Goal: Task Accomplishment & Management: Manage account settings

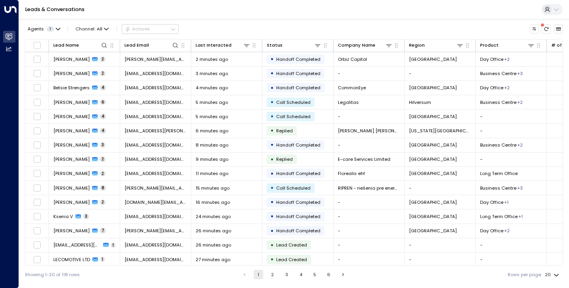
click at [282, 274] on button "3" at bounding box center [286, 274] width 9 height 9
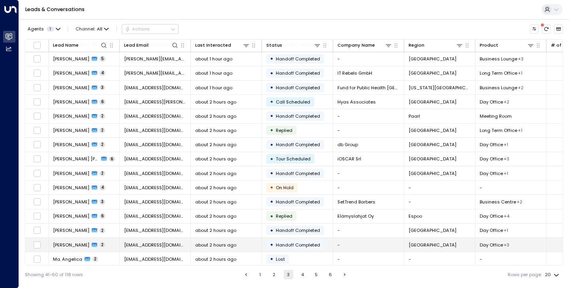
scroll to position [15, 1]
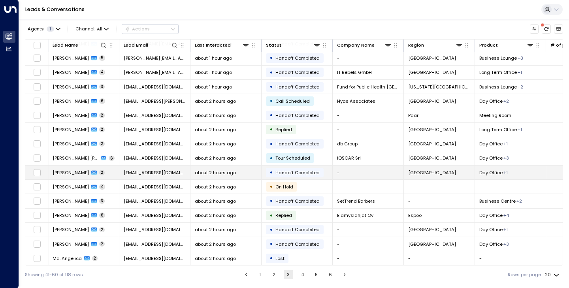
click at [55, 173] on span "[PERSON_NAME]" at bounding box center [71, 172] width 36 height 6
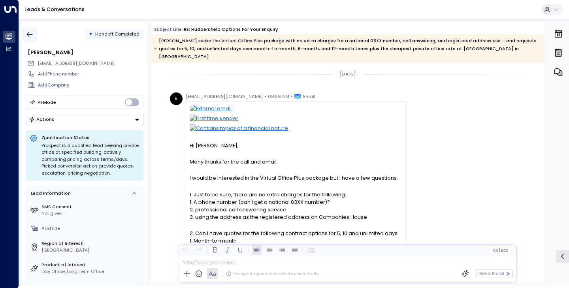
click at [32, 35] on icon "button" at bounding box center [30, 34] width 8 height 8
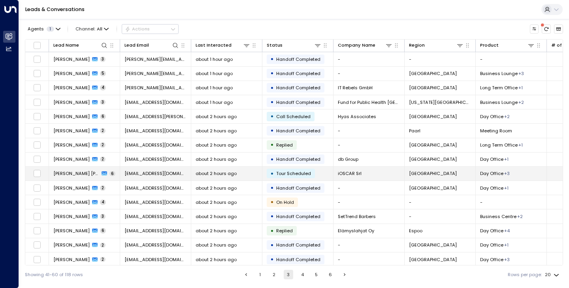
click at [72, 174] on span "[PERSON_NAME] [PERSON_NAME]" at bounding box center [76, 173] width 46 height 6
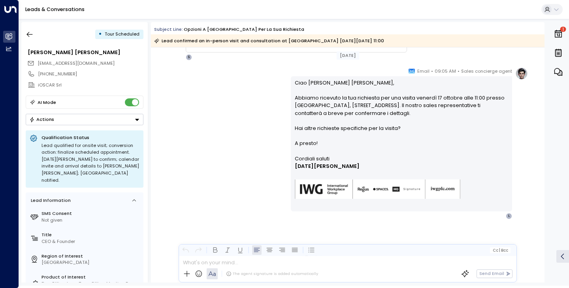
scroll to position [989, 0]
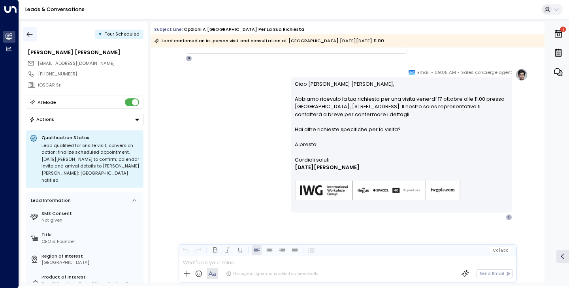
click at [27, 34] on icon "button" at bounding box center [30, 34] width 6 height 5
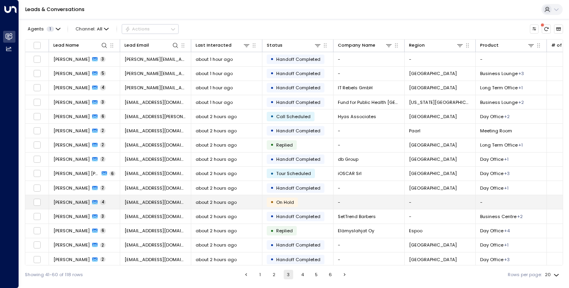
click at [63, 204] on span "[PERSON_NAME]" at bounding box center [71, 202] width 36 height 6
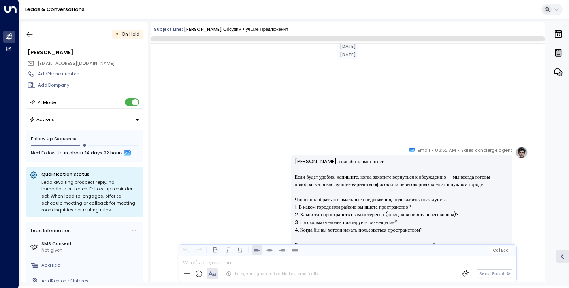
scroll to position [345, 0]
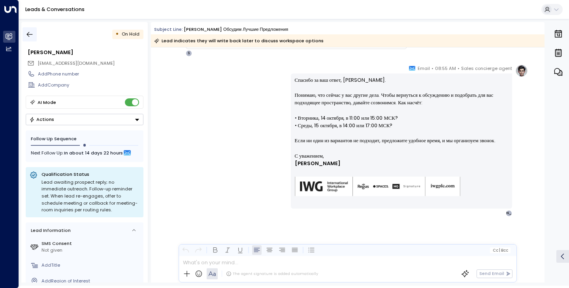
click at [27, 37] on icon "button" at bounding box center [30, 34] width 8 height 8
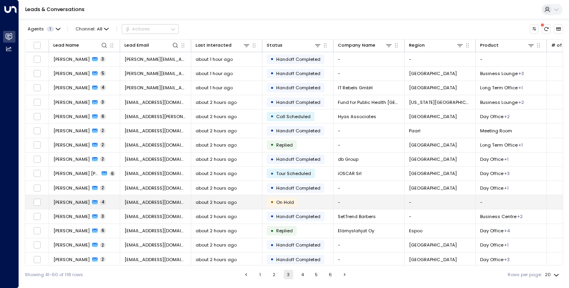
click at [61, 200] on span "[PERSON_NAME]" at bounding box center [71, 202] width 36 height 6
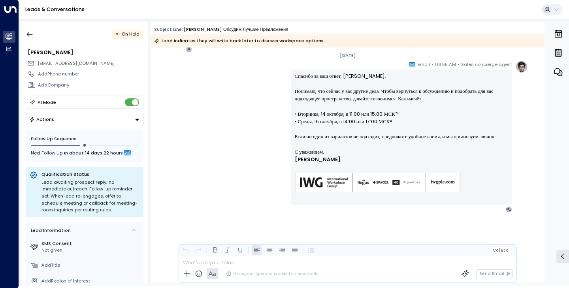
scroll to position [349, 0]
click at [28, 35] on icon "button" at bounding box center [30, 34] width 8 height 8
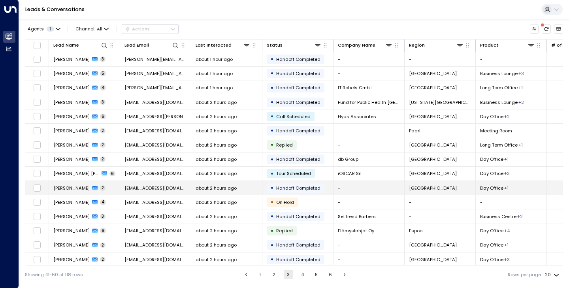
click at [55, 189] on span "[PERSON_NAME]" at bounding box center [71, 188] width 36 height 6
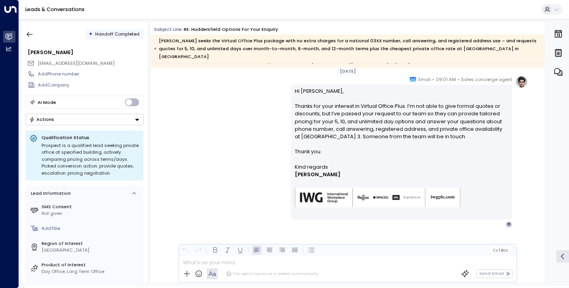
scroll to position [306, 0]
click at [32, 34] on icon "button" at bounding box center [30, 34] width 6 height 5
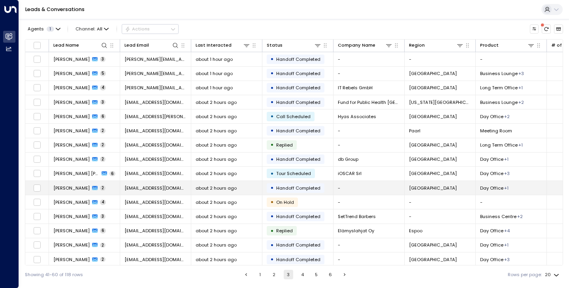
click at [58, 191] on span "[PERSON_NAME]" at bounding box center [71, 188] width 36 height 6
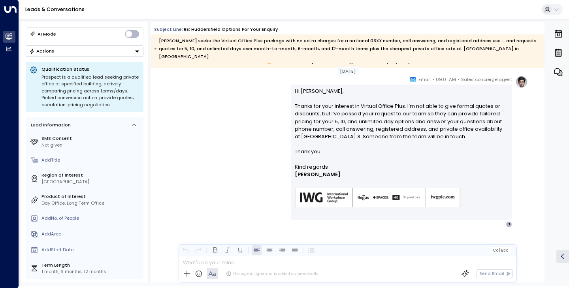
scroll to position [306, 0]
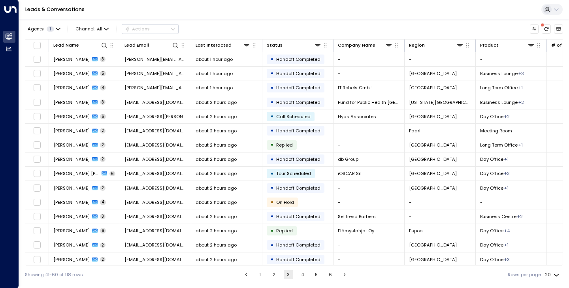
scroll to position [1, 0]
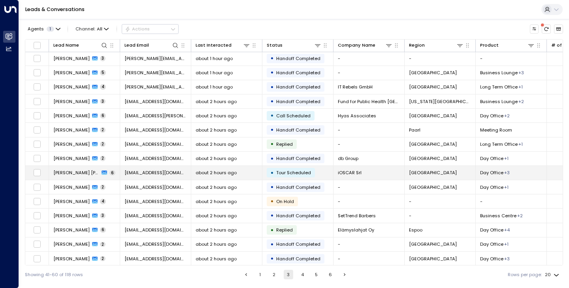
click at [64, 173] on span "[PERSON_NAME] [PERSON_NAME]" at bounding box center [76, 172] width 46 height 6
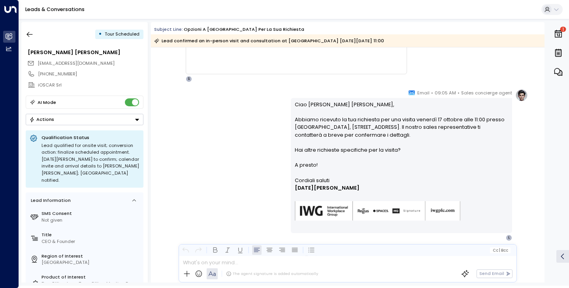
scroll to position [978, 0]
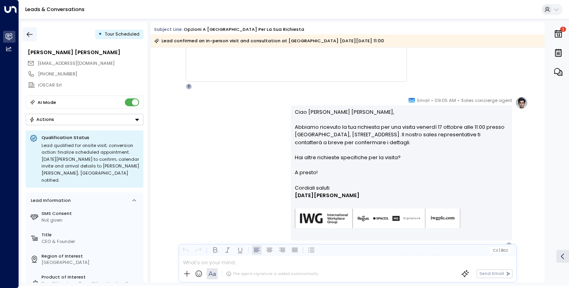
click at [30, 30] on button "button" at bounding box center [30, 34] width 14 height 14
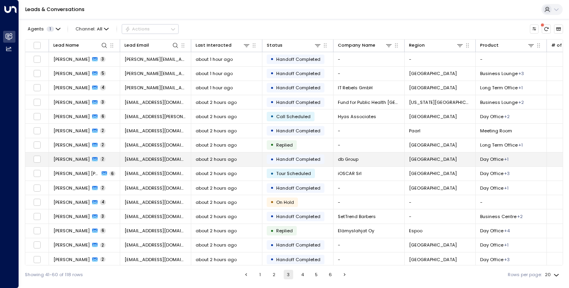
click at [66, 160] on span "[PERSON_NAME]" at bounding box center [71, 159] width 36 height 6
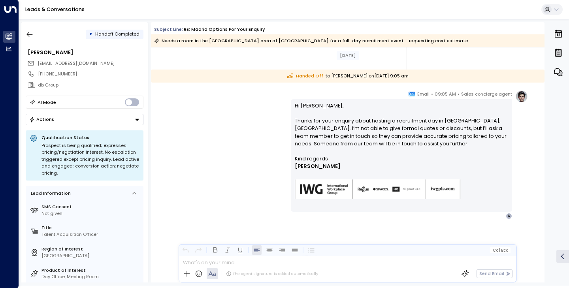
scroll to position [341, 0]
click at [32, 32] on icon "button" at bounding box center [30, 34] width 8 height 8
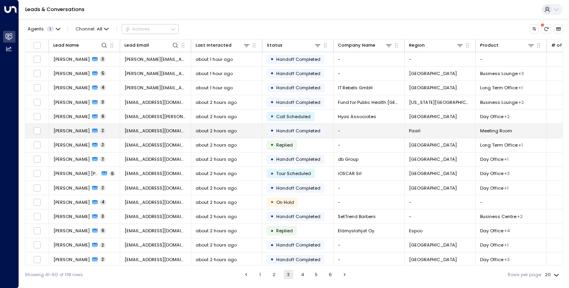
click at [71, 129] on span "[PERSON_NAME]" at bounding box center [71, 131] width 36 height 6
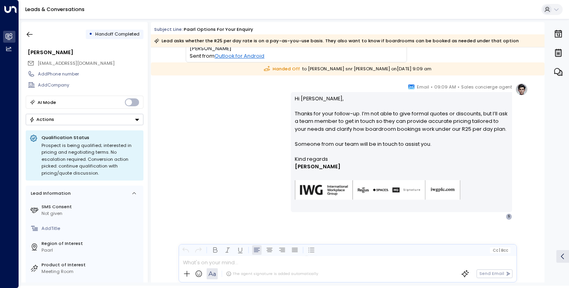
scroll to position [197, 0]
click at [28, 36] on icon "button" at bounding box center [30, 34] width 8 height 8
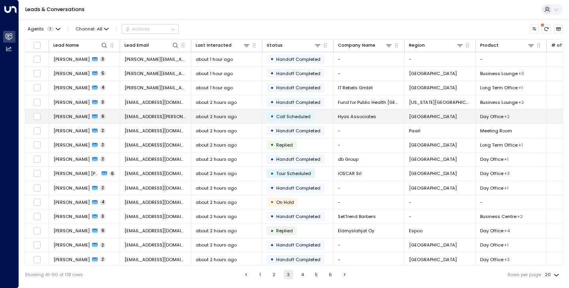
click at [77, 120] on td "[PERSON_NAME] 6" at bounding box center [84, 116] width 71 height 14
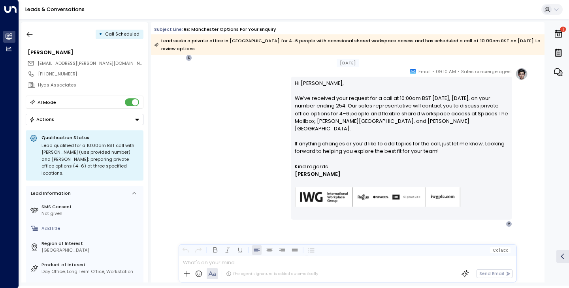
scroll to position [883, 0]
click at [32, 35] on icon "button" at bounding box center [30, 34] width 8 height 8
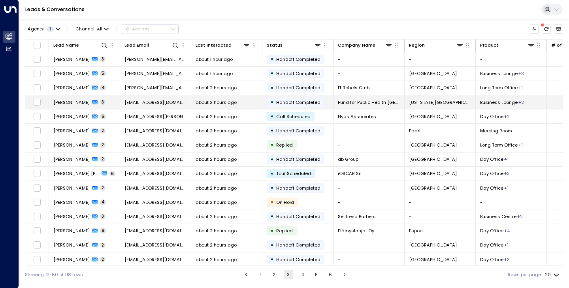
click at [69, 99] on span "[PERSON_NAME]" at bounding box center [71, 102] width 36 height 6
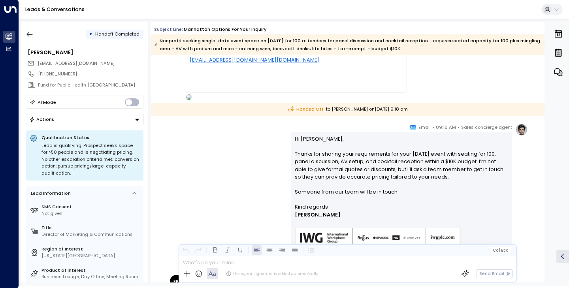
scroll to position [271, 0]
click at [30, 36] on icon "button" at bounding box center [30, 34] width 8 height 8
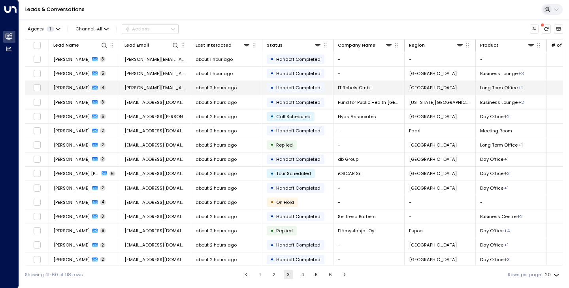
click at [71, 81] on td "[PERSON_NAME] 4" at bounding box center [84, 88] width 71 height 14
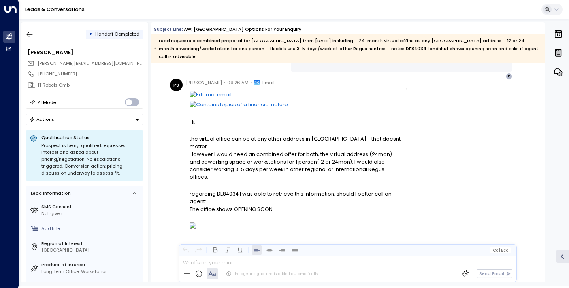
scroll to position [892, 0]
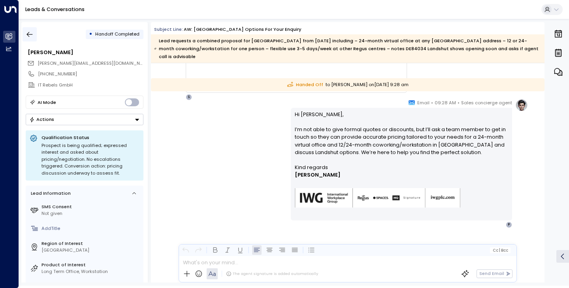
click at [36, 36] on button "button" at bounding box center [30, 34] width 14 height 14
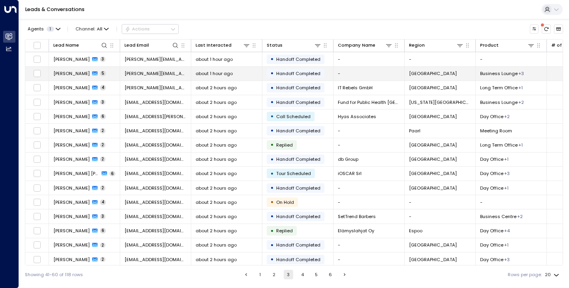
click at [66, 71] on span "[PERSON_NAME]" at bounding box center [71, 73] width 36 height 6
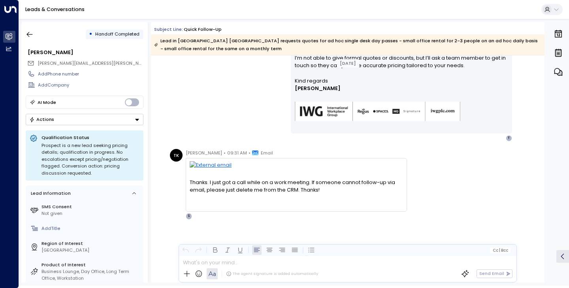
scroll to position [458, 0]
click at [35, 34] on button "button" at bounding box center [30, 34] width 14 height 14
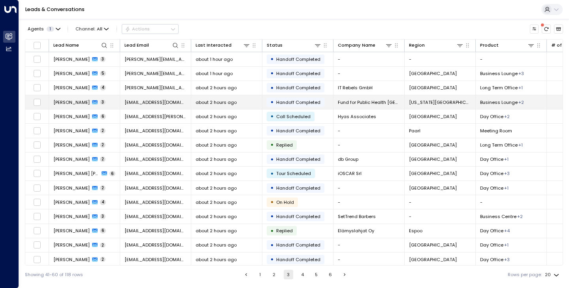
click at [74, 104] on span "[PERSON_NAME]" at bounding box center [71, 102] width 36 height 6
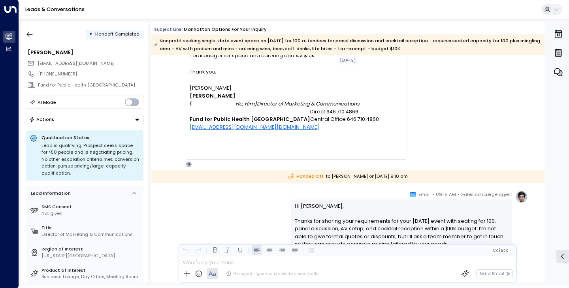
scroll to position [382, 0]
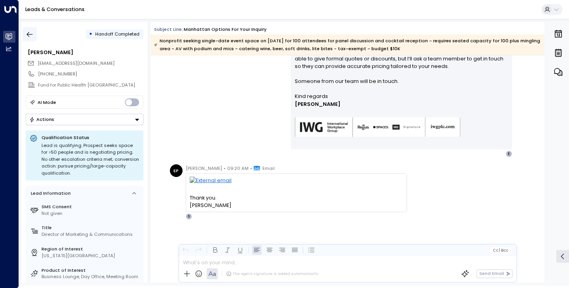
click at [28, 37] on icon "button" at bounding box center [30, 34] width 8 height 8
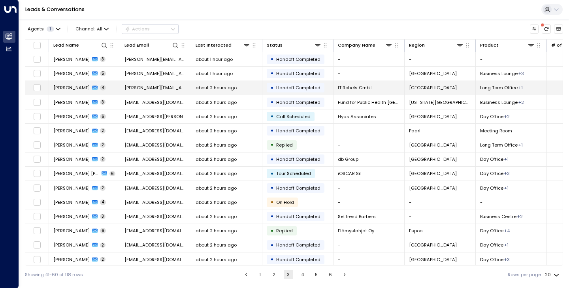
click at [77, 86] on span "[PERSON_NAME]" at bounding box center [71, 87] width 36 height 6
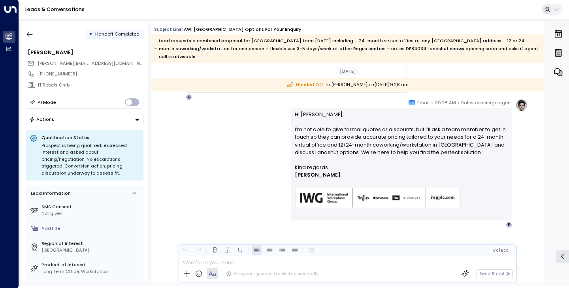
scroll to position [350, 0]
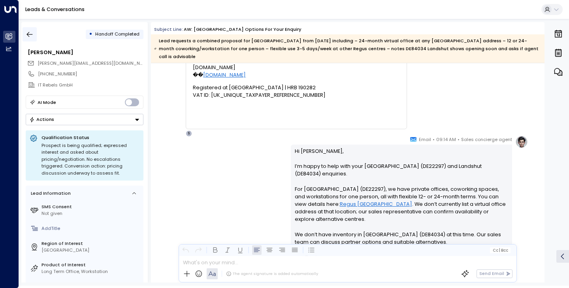
click at [31, 33] on icon "button" at bounding box center [30, 34] width 8 height 8
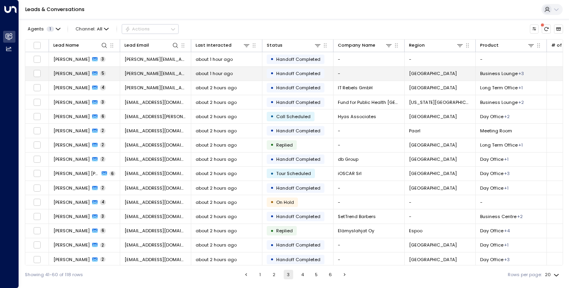
click at [79, 72] on span "[PERSON_NAME]" at bounding box center [71, 73] width 36 height 6
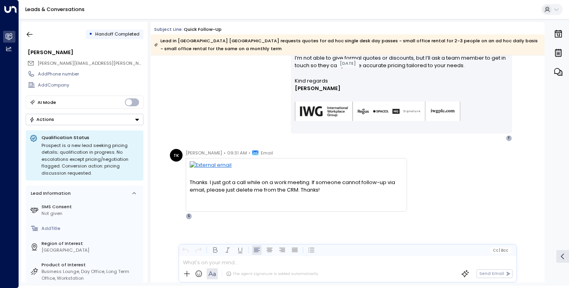
scroll to position [458, 0]
click at [29, 38] on button "button" at bounding box center [30, 34] width 14 height 14
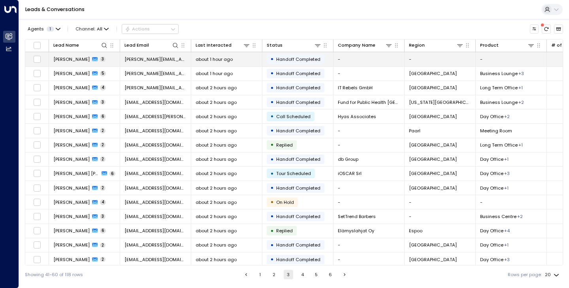
click at [68, 61] on span "[PERSON_NAME]" at bounding box center [71, 59] width 36 height 6
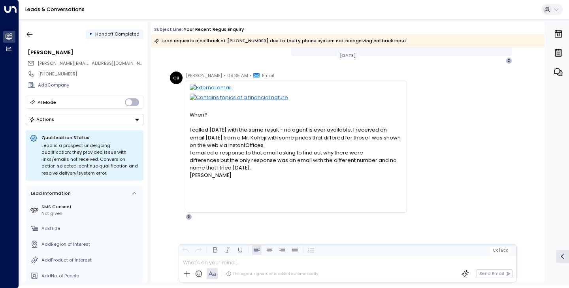
scroll to position [297, 0]
click at [32, 34] on icon "button" at bounding box center [30, 34] width 8 height 8
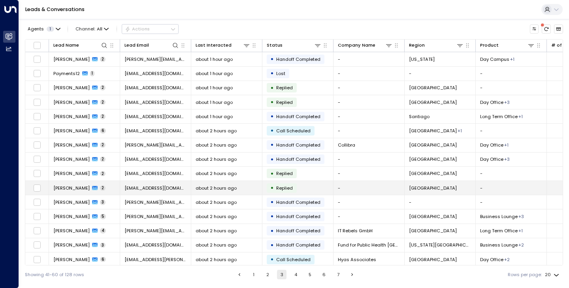
click at [76, 188] on span "[PERSON_NAME]" at bounding box center [71, 188] width 36 height 6
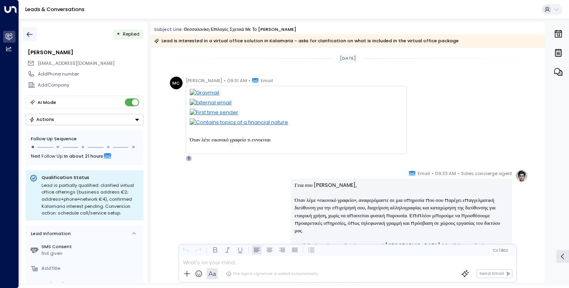
click at [34, 34] on icon "button" at bounding box center [30, 34] width 8 height 8
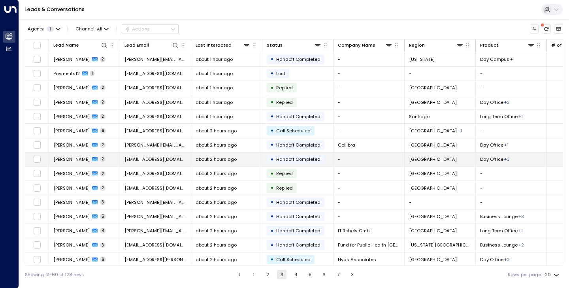
click at [80, 159] on span "[PERSON_NAME]" at bounding box center [71, 159] width 36 height 6
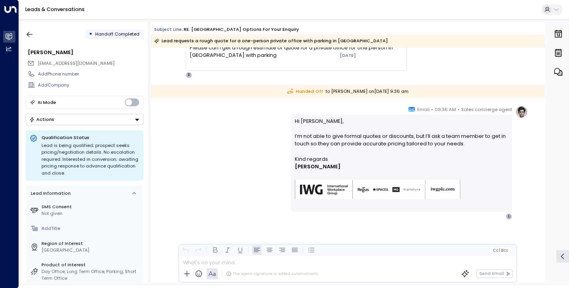
scroll to position [107, 0]
click at [34, 34] on button "button" at bounding box center [30, 34] width 14 height 14
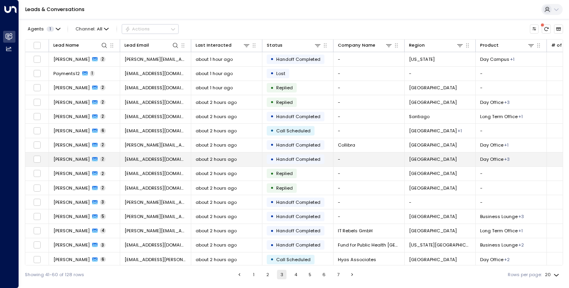
click at [72, 157] on span "[PERSON_NAME]" at bounding box center [71, 159] width 36 height 6
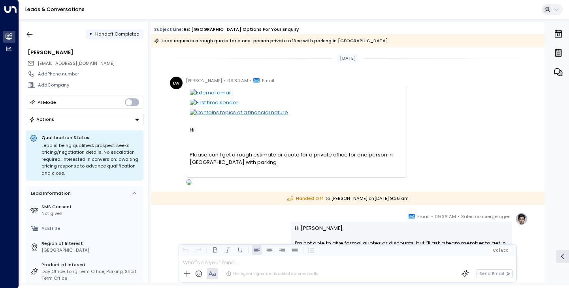
scroll to position [107, 0]
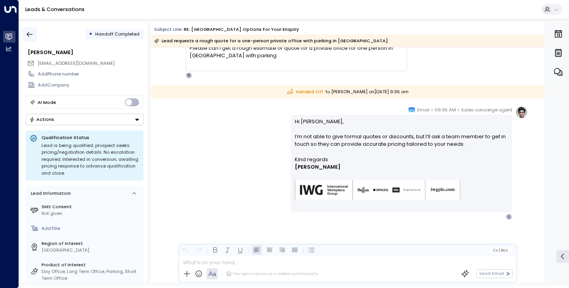
click at [29, 39] on button "button" at bounding box center [30, 34] width 14 height 14
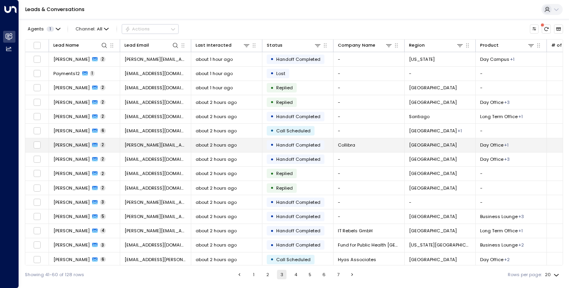
click at [62, 140] on td "[PERSON_NAME] 2" at bounding box center [84, 145] width 71 height 14
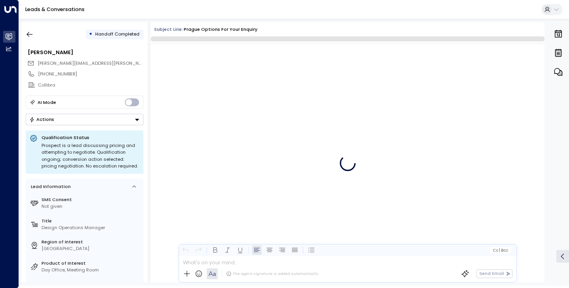
scroll to position [234, 0]
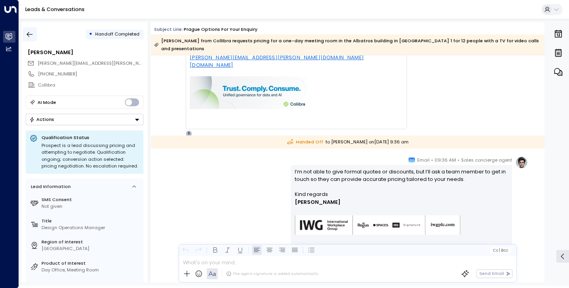
click at [32, 32] on icon "button" at bounding box center [30, 34] width 8 height 8
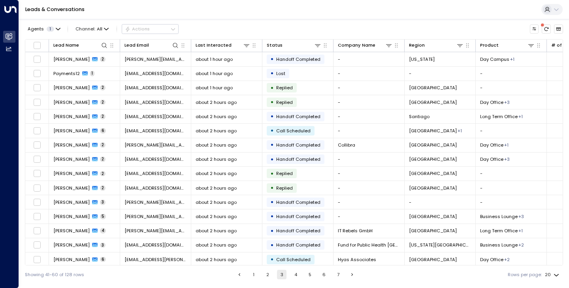
click at [424, 2] on div "Leads & Conversations" at bounding box center [294, 9] width 550 height 19
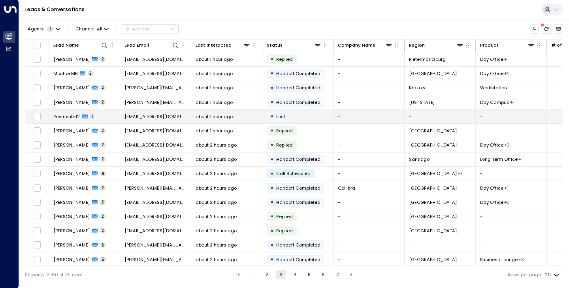
click at [73, 116] on span "Payments12" at bounding box center [66, 116] width 26 height 6
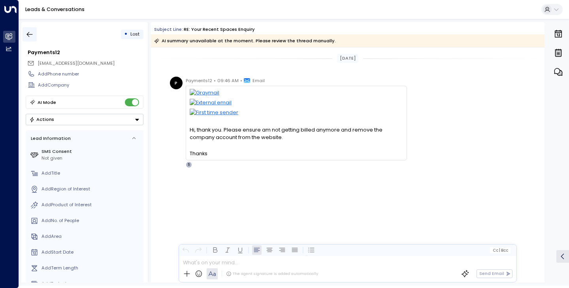
click at [34, 37] on button "button" at bounding box center [30, 34] width 14 height 14
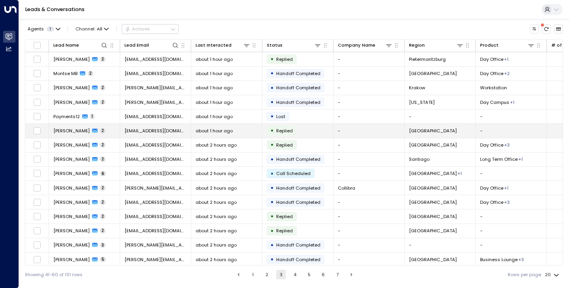
click at [58, 135] on td "[PERSON_NAME] 2" at bounding box center [84, 131] width 71 height 14
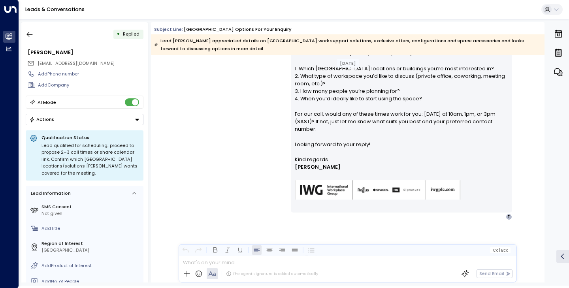
scroll to position [227, 0]
click at [30, 39] on button "button" at bounding box center [30, 34] width 14 height 14
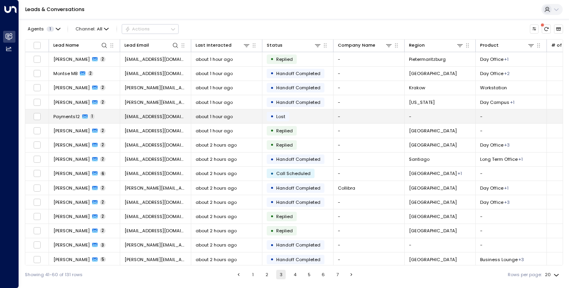
click at [66, 119] on span "Payments12" at bounding box center [66, 116] width 26 height 6
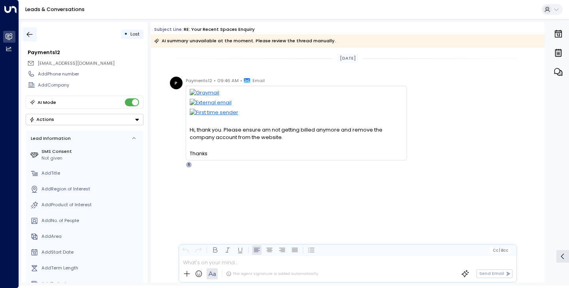
click at [32, 38] on icon "button" at bounding box center [30, 34] width 8 height 8
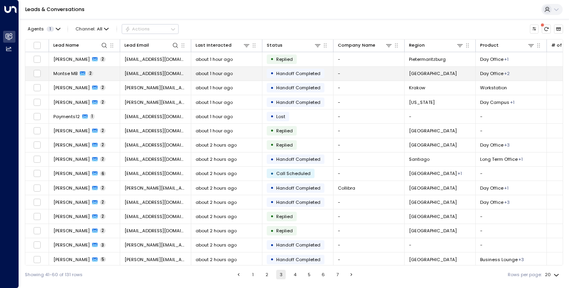
click at [65, 71] on span "Montse MB" at bounding box center [65, 73] width 24 height 6
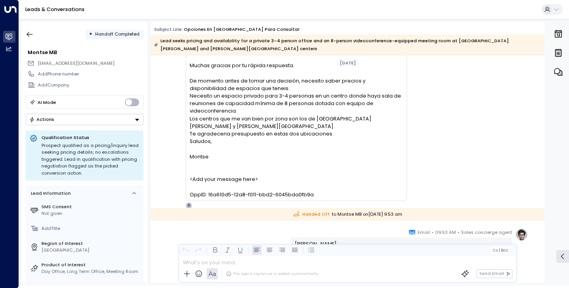
scroll to position [79, 0]
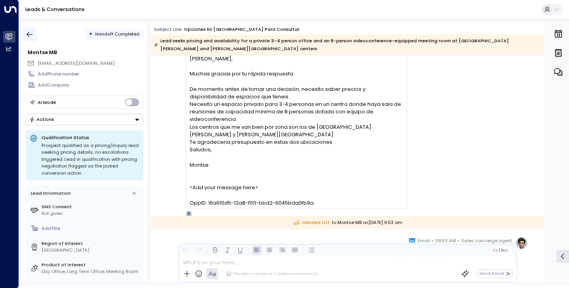
click at [32, 35] on icon "button" at bounding box center [30, 34] width 8 height 8
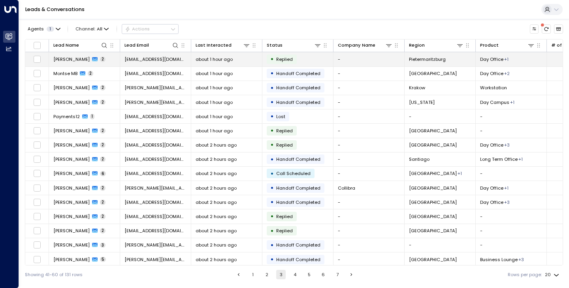
click at [86, 61] on span "[PERSON_NAME]" at bounding box center [71, 59] width 36 height 6
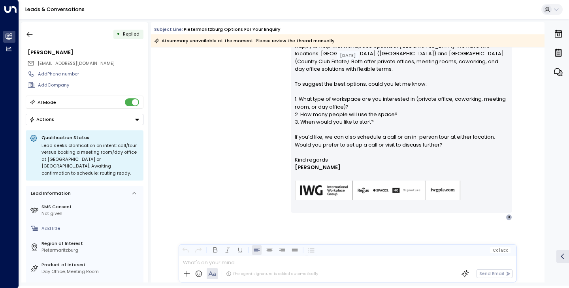
scroll to position [184, 0]
click at [28, 36] on icon "button" at bounding box center [30, 34] width 8 height 8
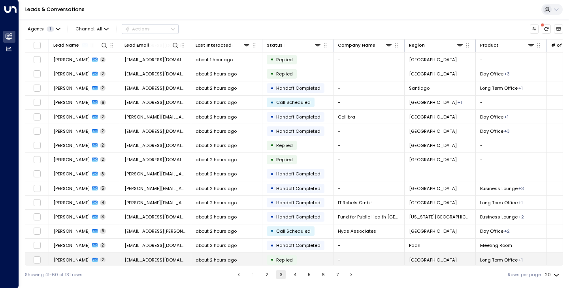
scroll to position [75, 0]
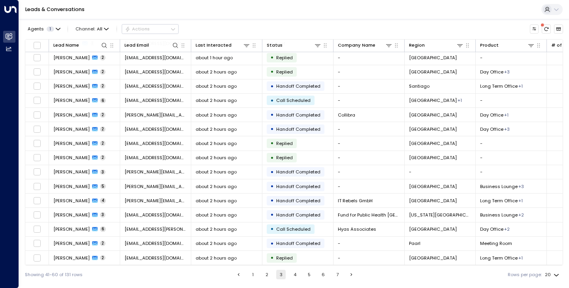
click at [266, 274] on button "2" at bounding box center [266, 274] width 9 height 9
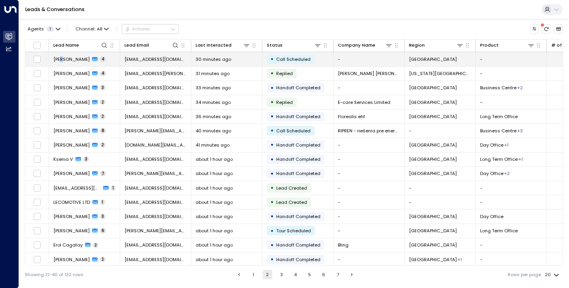
click at [62, 60] on span "[PERSON_NAME]" at bounding box center [71, 59] width 36 height 6
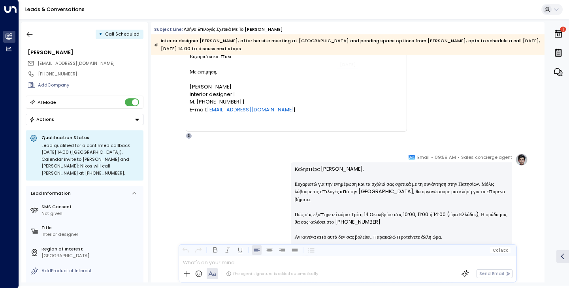
scroll to position [189, 0]
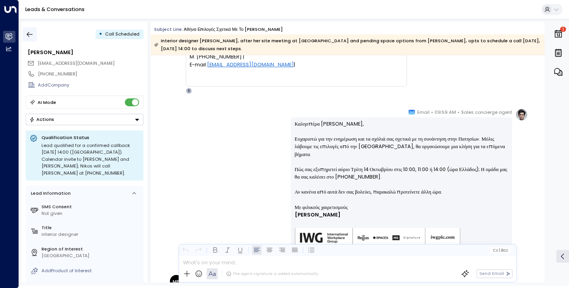
click at [31, 32] on icon "button" at bounding box center [30, 34] width 8 height 8
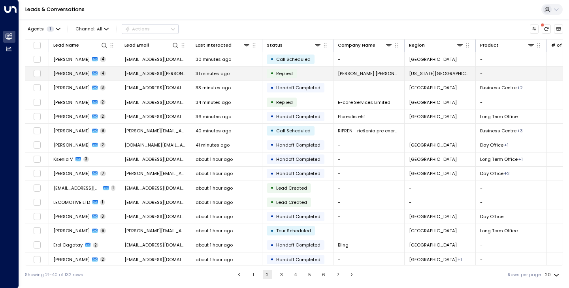
click at [62, 73] on span "[PERSON_NAME]" at bounding box center [71, 73] width 36 height 6
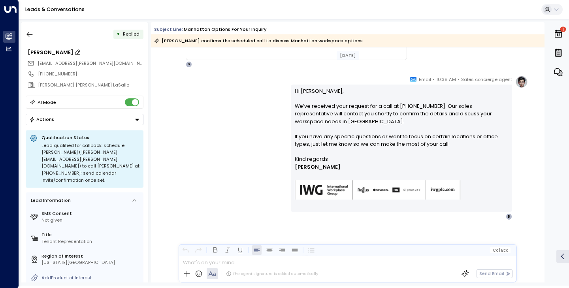
scroll to position [408, 0]
click at [29, 35] on icon "button" at bounding box center [30, 34] width 8 height 8
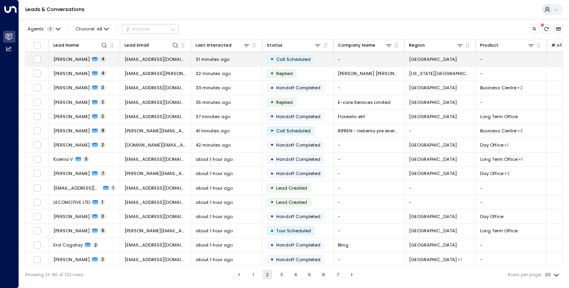
click at [68, 62] on span "[PERSON_NAME]" at bounding box center [71, 59] width 36 height 6
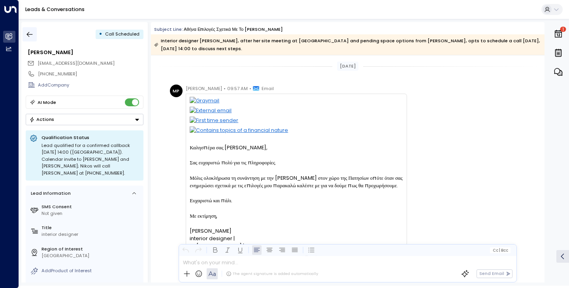
click at [31, 30] on button "button" at bounding box center [30, 34] width 14 height 14
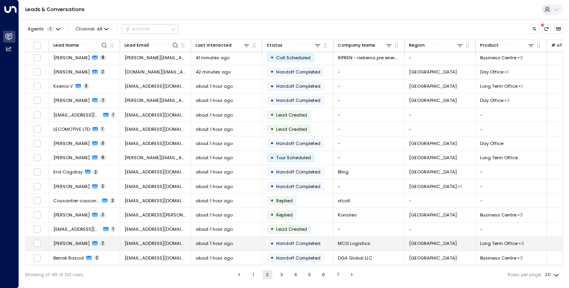
scroll to position [75, 0]
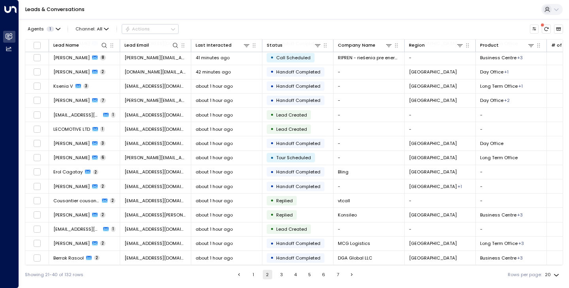
click at [253, 272] on button "1" at bounding box center [252, 274] width 9 height 9
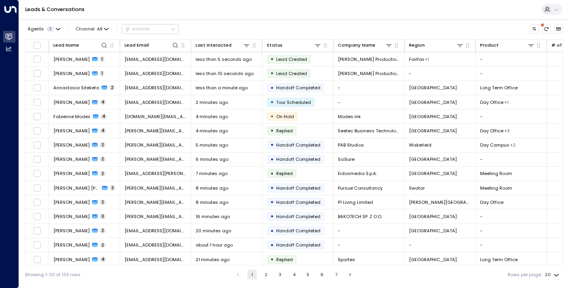
click at [336, 276] on button "7" at bounding box center [335, 274] width 9 height 9
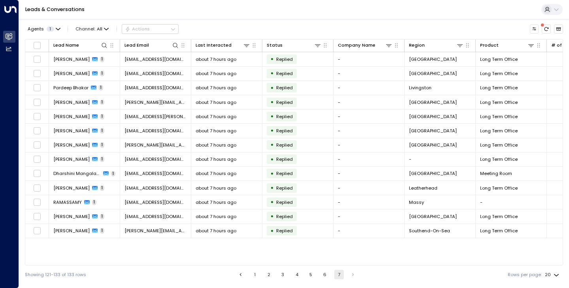
click at [250, 272] on button "1" at bounding box center [254, 274] width 9 height 9
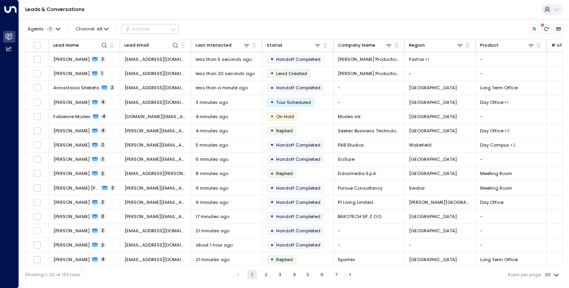
click at [533, 272] on label "Rows per page:" at bounding box center [524, 274] width 34 height 7
click at [555, 274] on body "Overview Leads & Conversations Leads & Conversations Analytics Analytics Leads …" at bounding box center [284, 141] width 569 height 283
click at [549, 272] on li "100" at bounding box center [551, 272] width 21 height 12
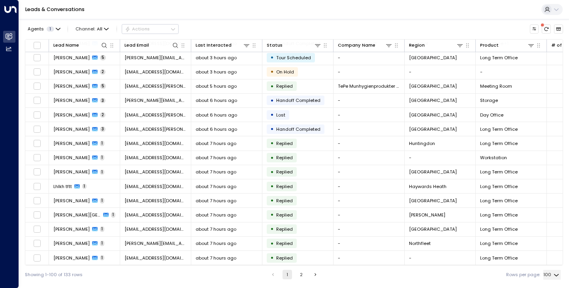
scroll to position [1218, 0]
click at [301, 273] on button "2" at bounding box center [300, 274] width 9 height 9
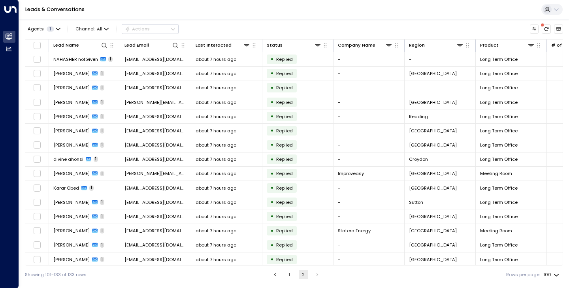
click at [286, 277] on button "1" at bounding box center [288, 274] width 9 height 9
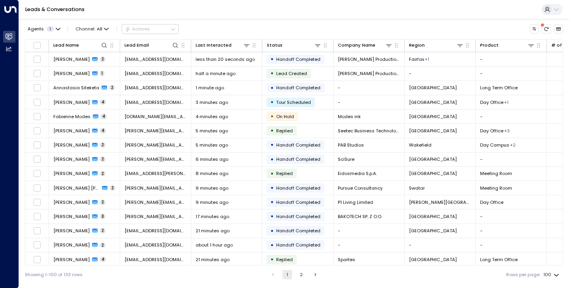
click at [556, 273] on body "Overview Leads & Conversations Leads & Conversations Analytics Analytics Leads …" at bounding box center [284, 141] width 569 height 283
click at [554, 251] on li "20" at bounding box center [551, 248] width 21 height 12
click at [557, 276] on body "Overview Leads & Conversations Leads & Conversations Analytics Analytics Leads …" at bounding box center [284, 141] width 569 height 283
click at [553, 259] on li "50" at bounding box center [551, 260] width 21 height 12
click at [551, 274] on body "Overview Leads & Conversations Leads & Conversations Analytics Analytics Leads …" at bounding box center [284, 141] width 569 height 283
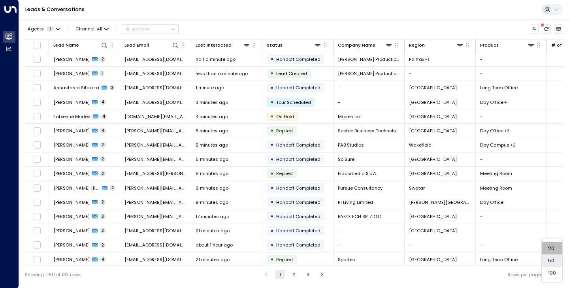
click at [552, 244] on li "20" at bounding box center [551, 248] width 21 height 12
type input "**"
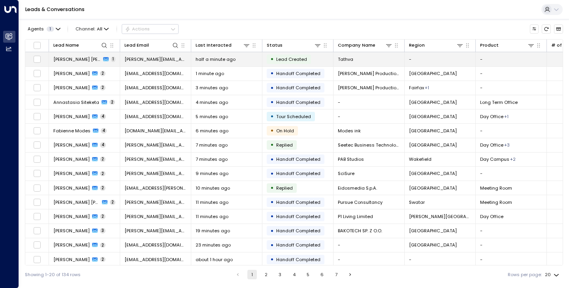
click at [77, 59] on span "[PERSON_NAME] [PERSON_NAME]" at bounding box center [76, 59] width 47 height 6
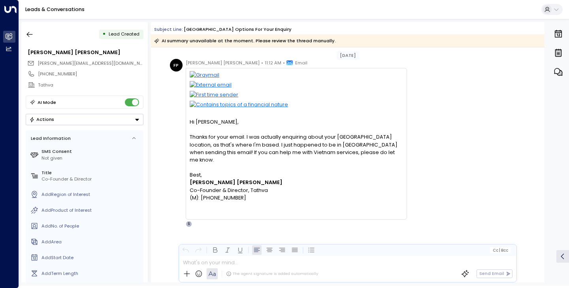
scroll to position [17, 0]
click at [35, 32] on button "button" at bounding box center [30, 34] width 14 height 14
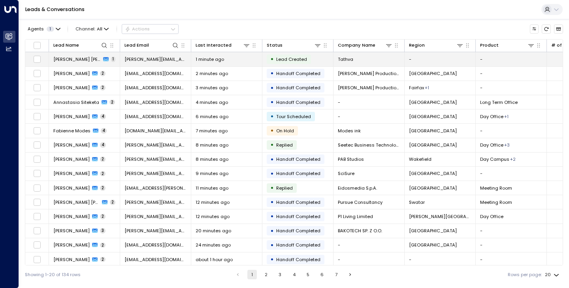
click at [73, 59] on span "[PERSON_NAME] [PERSON_NAME]" at bounding box center [76, 59] width 47 height 6
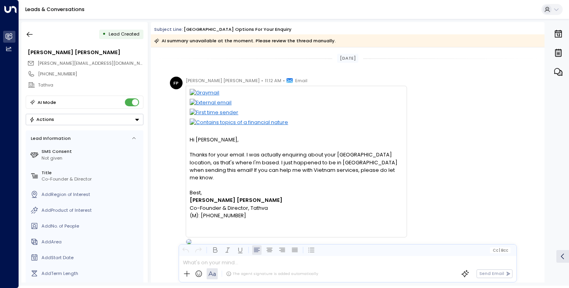
scroll to position [17, 0]
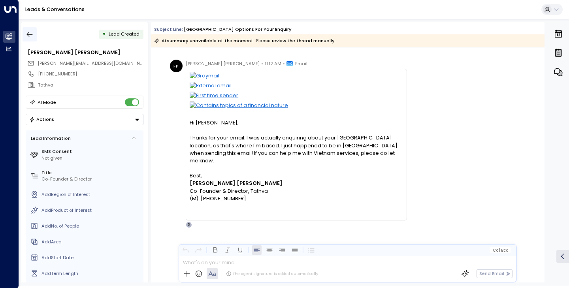
click at [30, 32] on icon "button" at bounding box center [30, 34] width 8 height 8
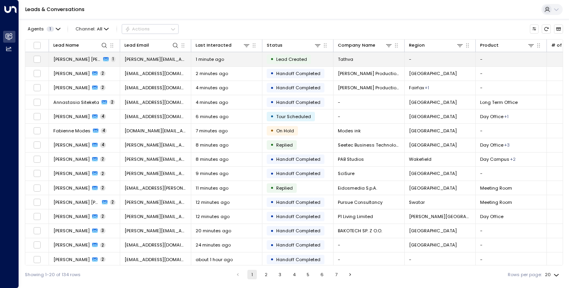
click at [72, 58] on span "[PERSON_NAME] [PERSON_NAME]" at bounding box center [76, 59] width 47 height 6
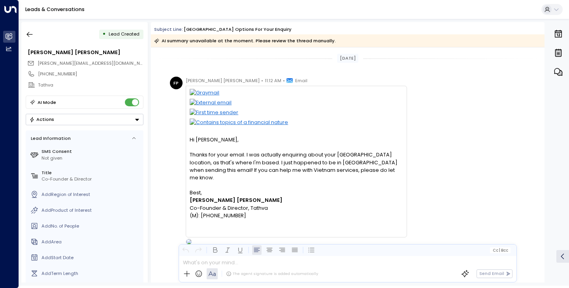
scroll to position [17, 0]
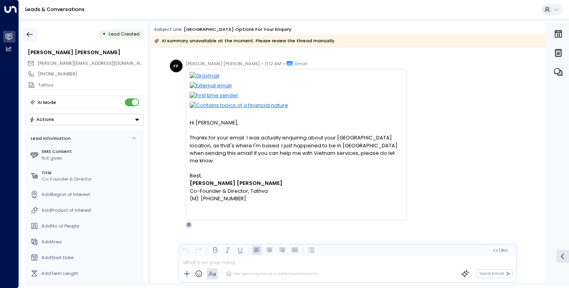
click at [29, 31] on icon "button" at bounding box center [30, 34] width 8 height 8
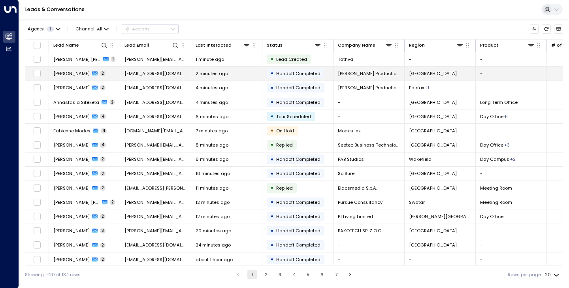
click at [98, 71] on td "Katie Cronin 2" at bounding box center [84, 74] width 71 height 14
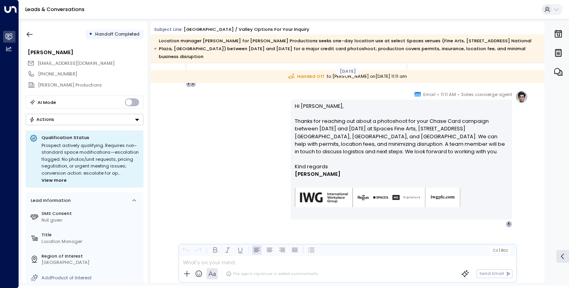
scroll to position [327, 0]
click at [59, 178] on span "View more" at bounding box center [53, 180] width 25 height 7
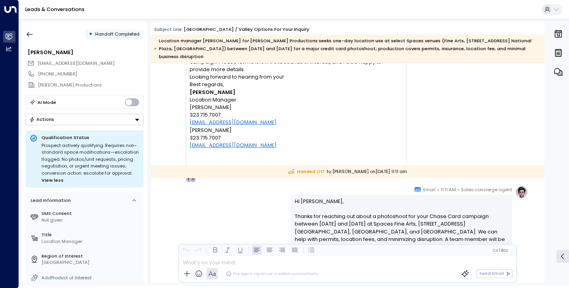
scroll to position [233, 0]
click at [36, 36] on button "button" at bounding box center [30, 34] width 14 height 14
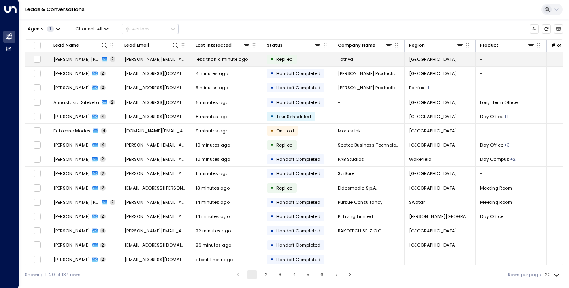
click at [77, 54] on td "Fred Puckle Hobbs 2" at bounding box center [84, 59] width 71 height 14
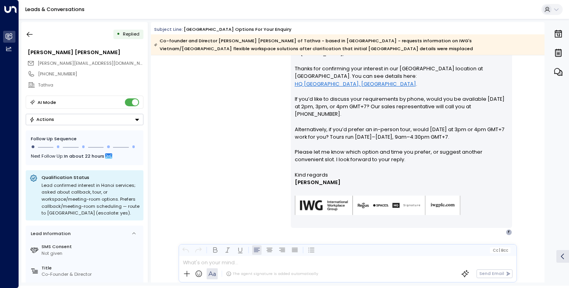
scroll to position [214, 0]
click at [30, 30] on button "button" at bounding box center [30, 34] width 14 height 14
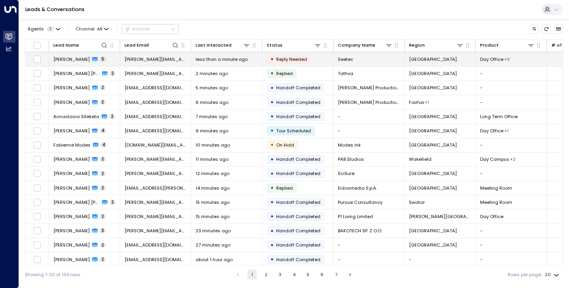
click at [73, 60] on span "[PERSON_NAME]" at bounding box center [71, 59] width 36 height 6
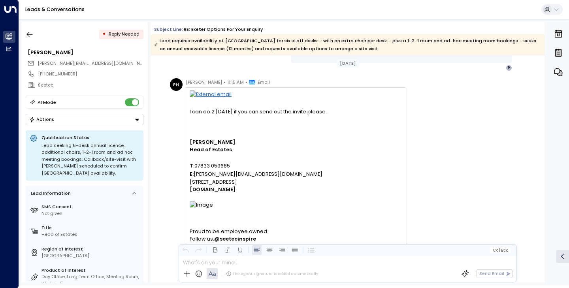
scroll to position [852, 0]
click at [33, 33] on icon "button" at bounding box center [30, 34] width 8 height 8
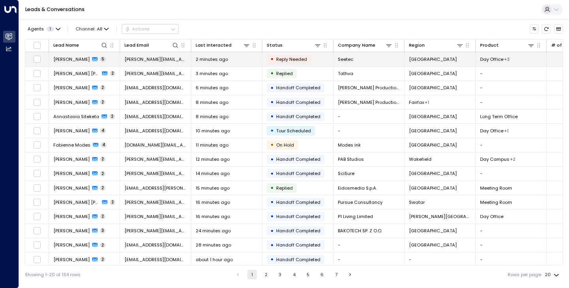
click at [77, 60] on span "[PERSON_NAME]" at bounding box center [71, 59] width 36 height 6
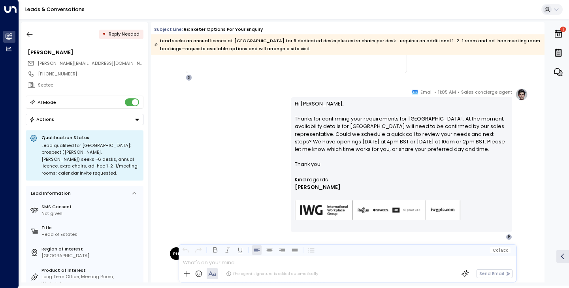
scroll to position [685, 0]
click at [345, 62] on span "1 new message" at bounding box center [343, 62] width 40 height 7
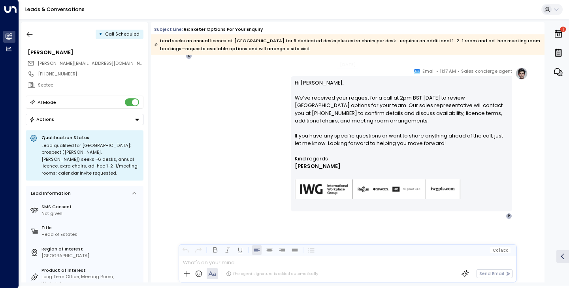
scroll to position [1061, 0]
click at [28, 35] on icon "button" at bounding box center [30, 34] width 8 height 8
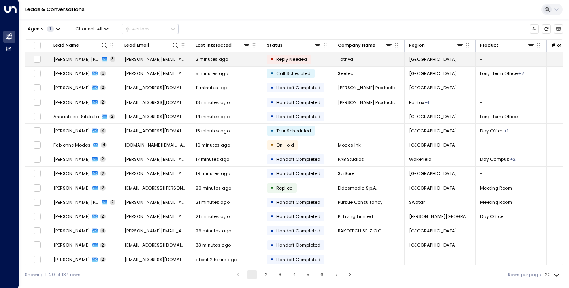
click at [78, 56] on span "[PERSON_NAME] [PERSON_NAME]" at bounding box center [76, 59] width 46 height 6
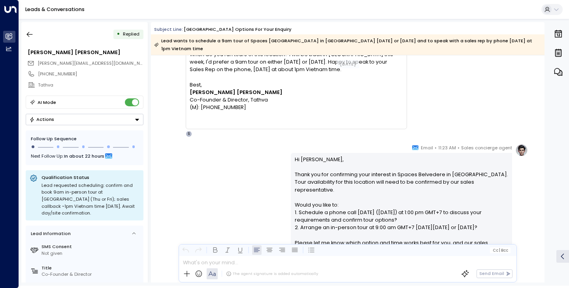
scroll to position [473, 0]
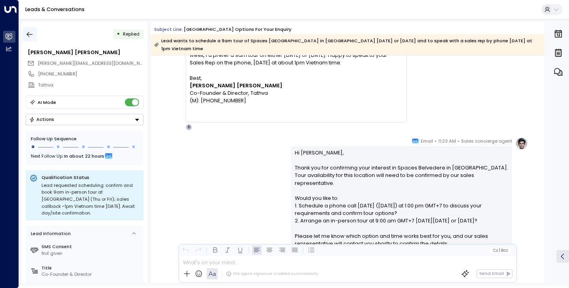
click at [30, 32] on icon "button" at bounding box center [30, 34] width 8 height 8
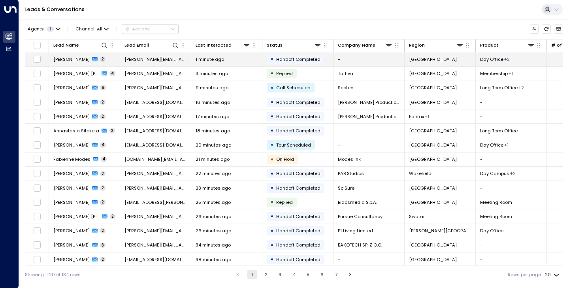
click at [71, 60] on span "[PERSON_NAME]" at bounding box center [71, 59] width 36 height 6
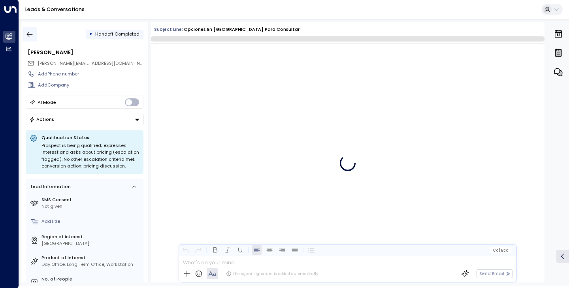
click at [30, 37] on icon "button" at bounding box center [30, 34] width 8 height 8
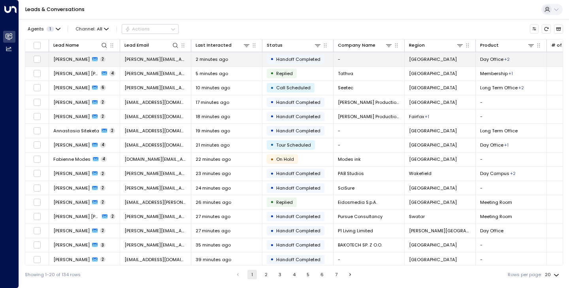
click at [79, 62] on span "[PERSON_NAME]" at bounding box center [71, 59] width 36 height 6
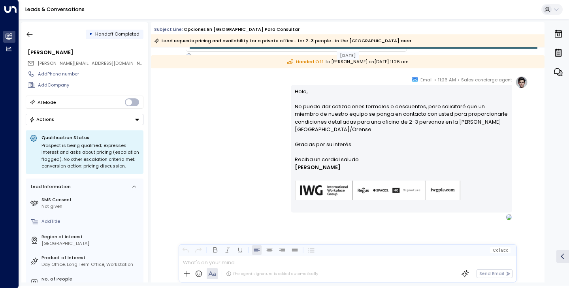
scroll to position [7588, 0]
click at [26, 36] on icon "button" at bounding box center [30, 34] width 8 height 8
